Goal: Check status: Check status

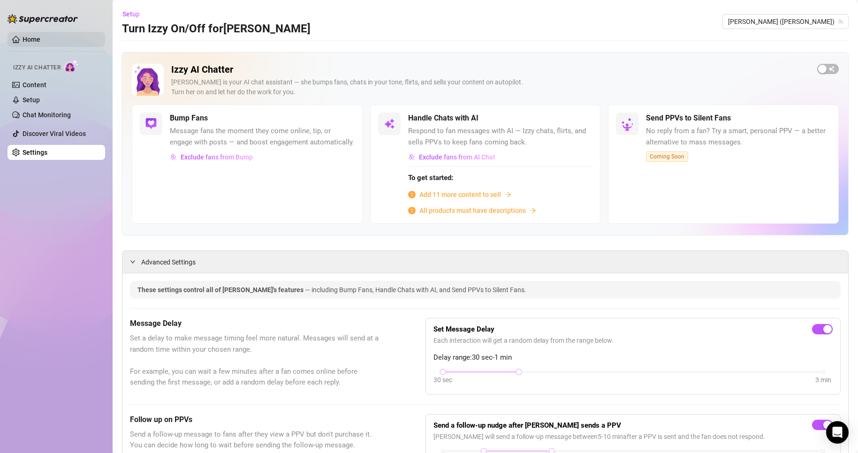
click at [40, 37] on link "Home" at bounding box center [32, 40] width 18 height 8
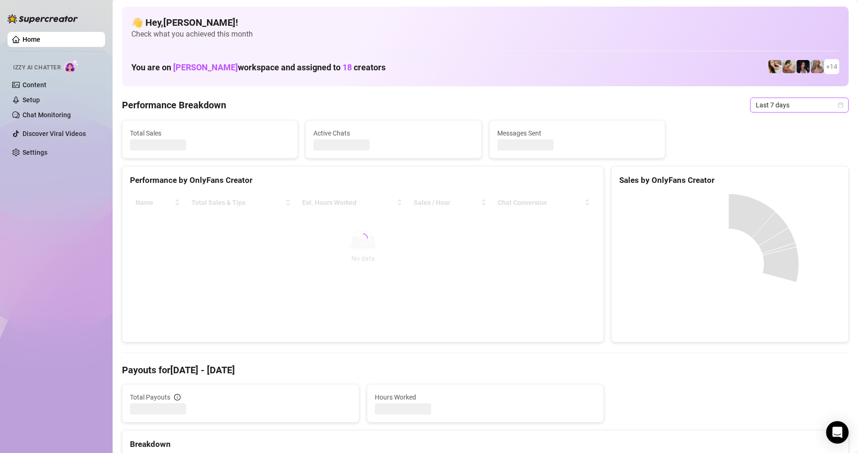
click at [767, 105] on span "Last 7 days" at bounding box center [798, 105] width 87 height 14
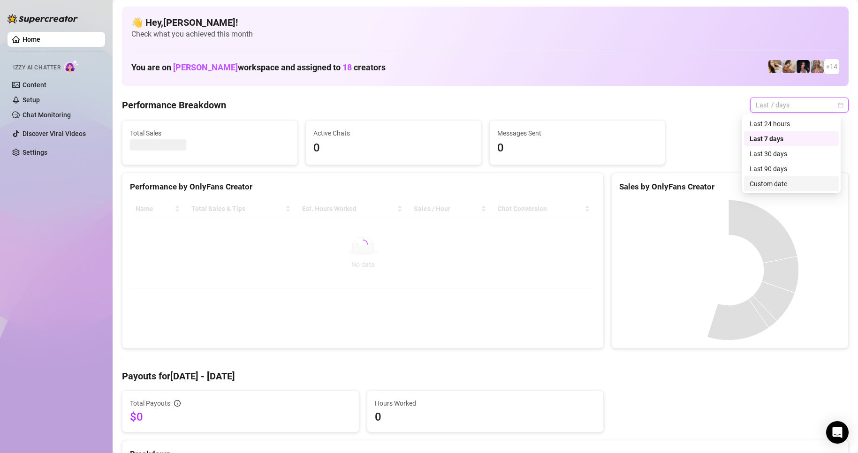
click at [783, 185] on div "Custom date" at bounding box center [790, 184] width 83 height 10
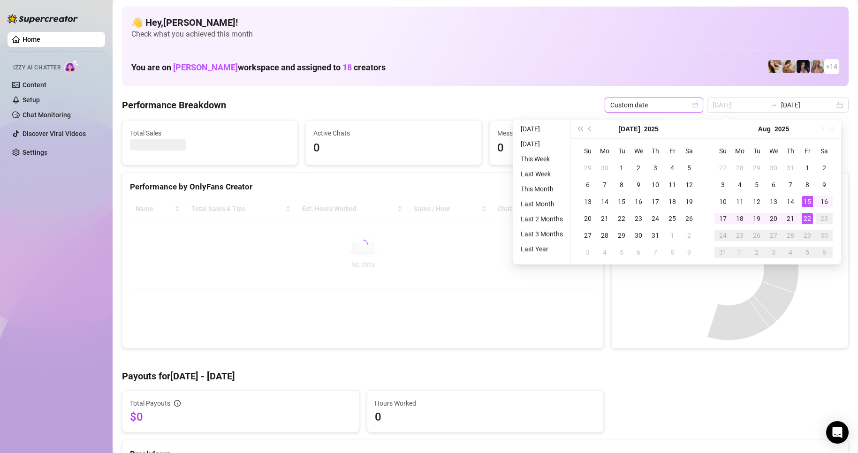
type input "[DATE]"
click at [809, 217] on div "22" at bounding box center [806, 218] width 11 height 11
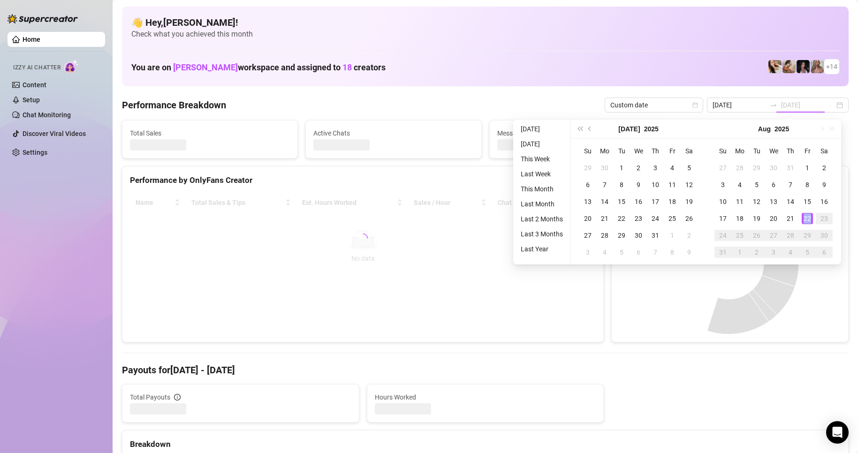
click at [809, 217] on div "22" at bounding box center [806, 218] width 11 height 11
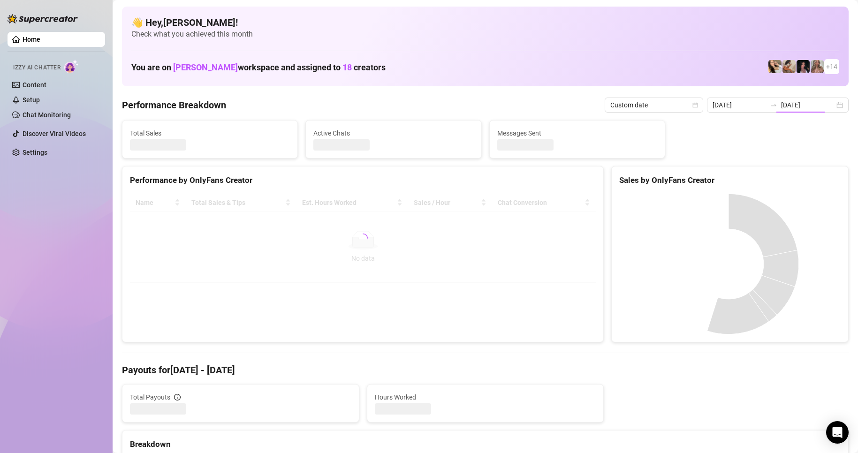
type input "[DATE]"
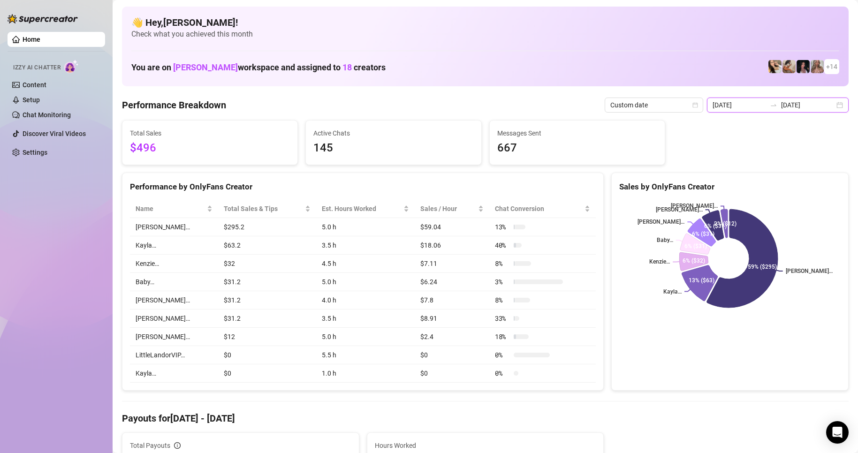
click at [791, 106] on input "[DATE]" at bounding box center [807, 105] width 53 height 10
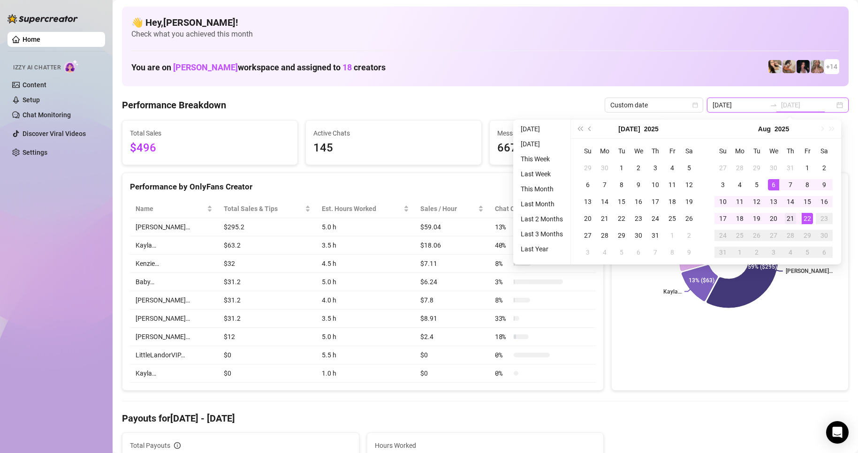
type input "[DATE]"
click at [792, 217] on div "21" at bounding box center [790, 218] width 11 height 11
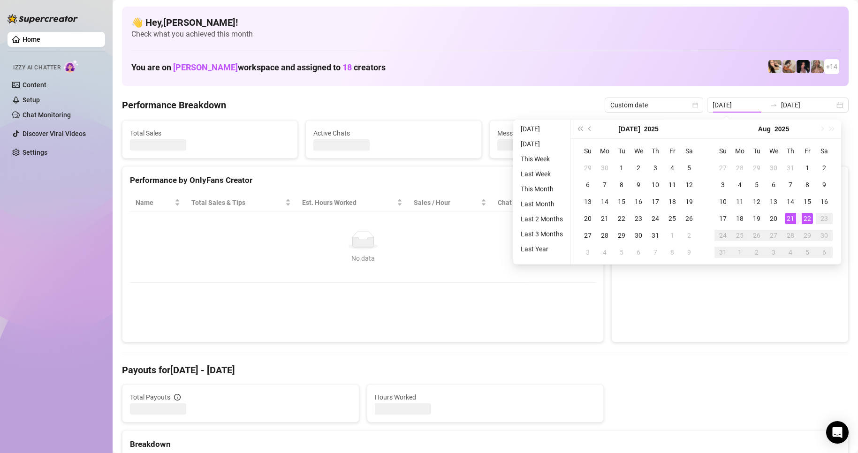
type input "[DATE]"
